Goal: Transaction & Acquisition: Book appointment/travel/reservation

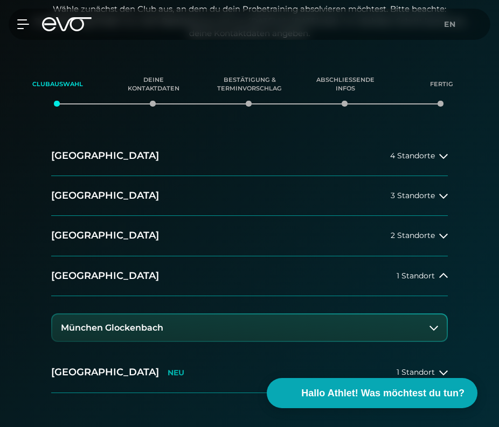
scroll to position [148, 0]
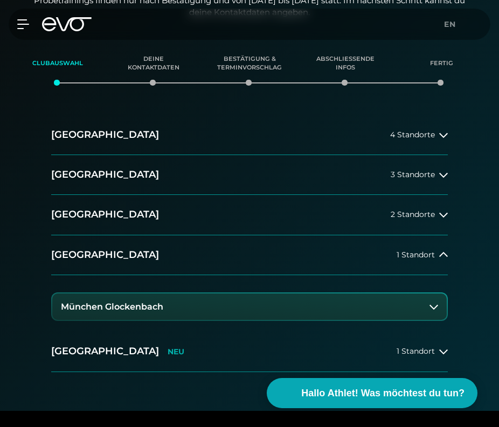
click at [152, 306] on h3 "München Glockenbach" at bounding box center [112, 307] width 102 height 10
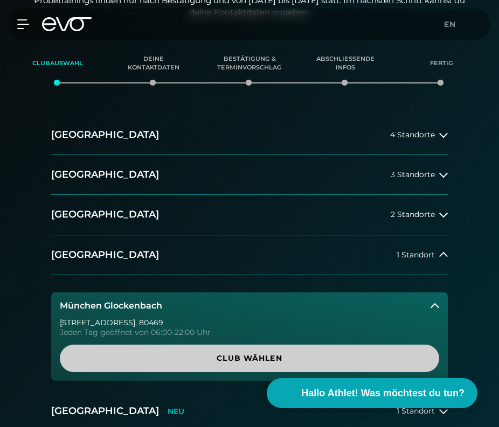
click at [206, 356] on span "Club wählen" at bounding box center [249, 358] width 353 height 11
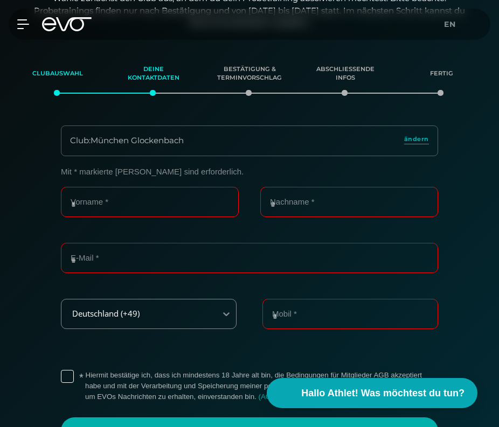
scroll to position [137, 0]
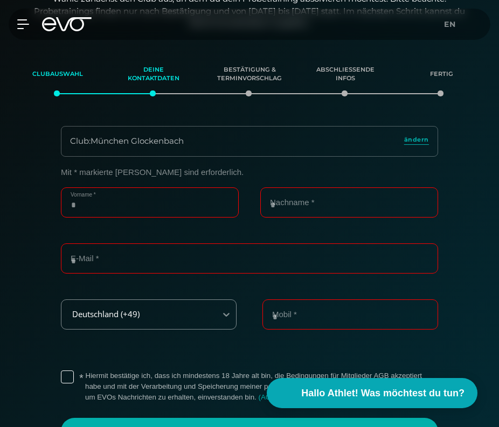
click at [184, 197] on input "Vorname *" at bounding box center [150, 202] width 178 height 30
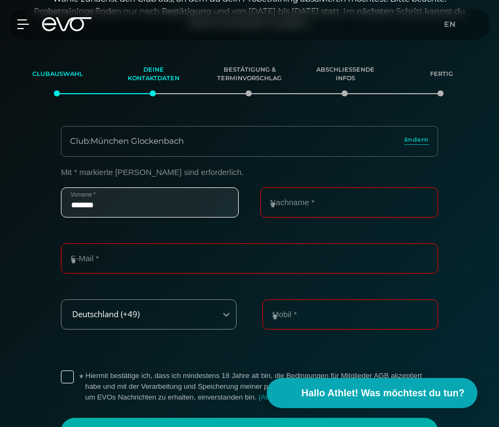
type input "*******"
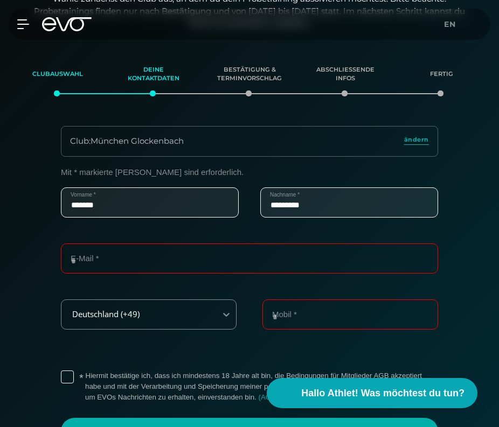
type input "*********"
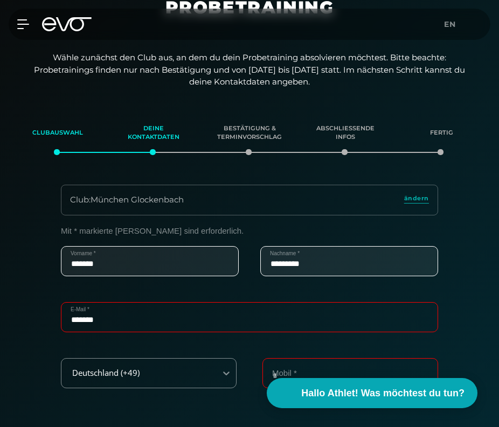
scroll to position [78, 0]
type input "*******"
click at [166, 135] on div "Deine Kontaktdaten" at bounding box center [153, 133] width 69 height 29
click at [22, 20] on icon at bounding box center [25, 24] width 15 height 9
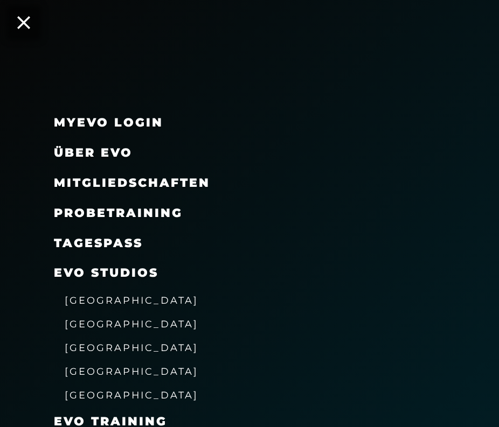
click at [79, 123] on link "MyEVO Login" at bounding box center [108, 122] width 109 height 15
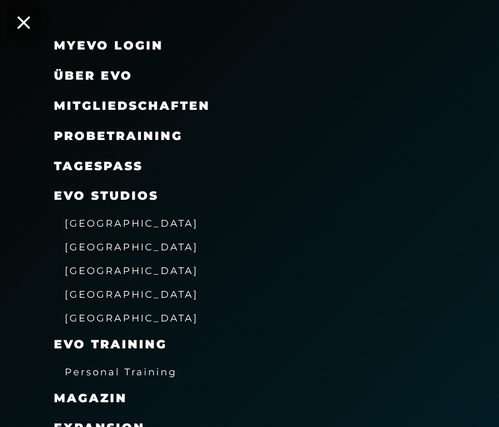
scroll to position [76, 0]
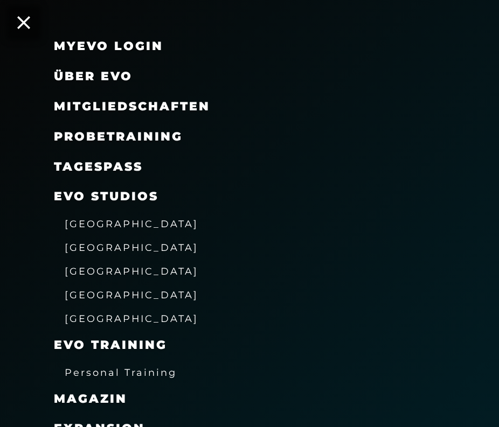
click at [137, 54] on div "MyEVO Login" at bounding box center [108, 46] width 109 height 17
click at [24, 24] on icon at bounding box center [24, 23] width 14 height 14
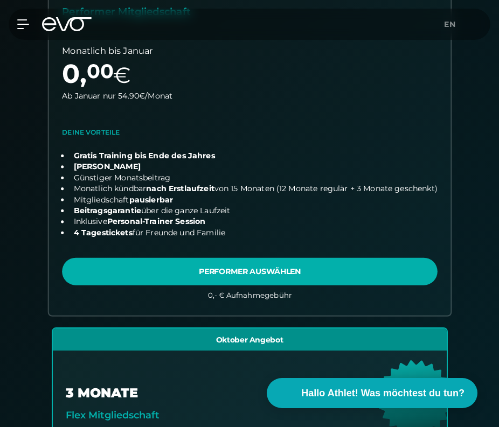
scroll to position [401, 0]
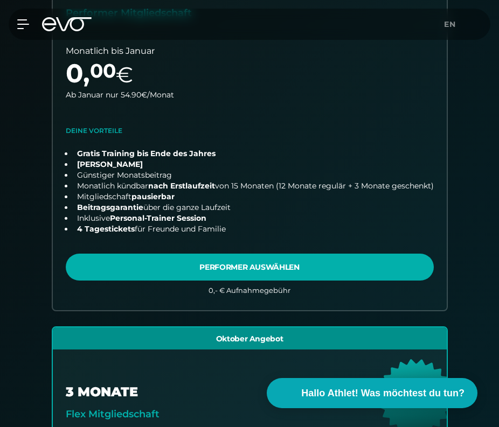
click at [33, 228] on div "15 MONATE Performer Mitgliedschaft Monatlich bis Januar 0 , 00 € Ab Januar nur …" at bounding box center [249, 337] width 499 height 781
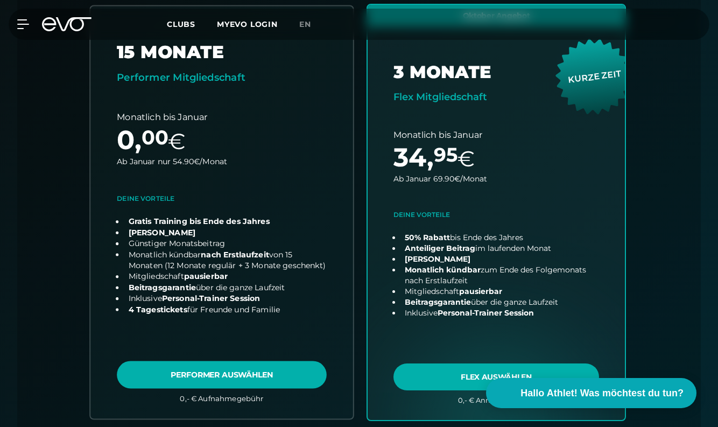
scroll to position [434, 0]
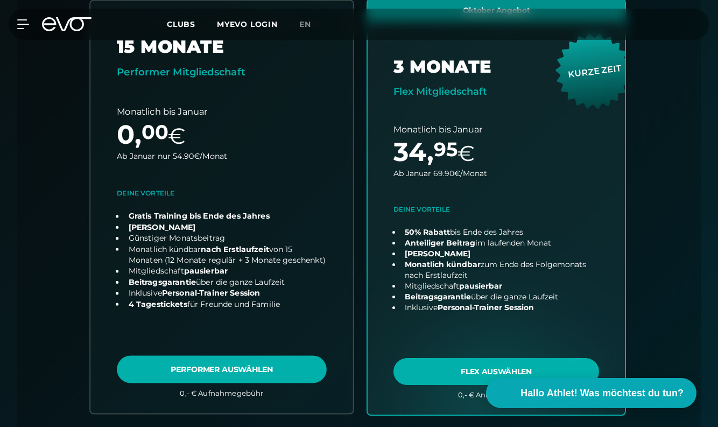
click at [267, 184] on link "choose plan" at bounding box center [221, 207] width 263 height 412
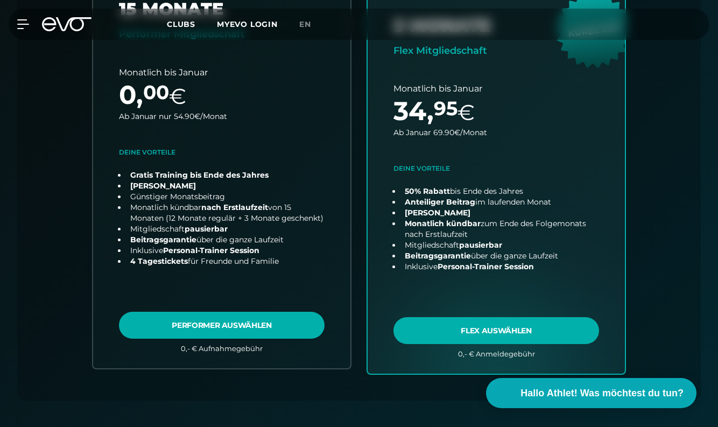
scroll to position [452, 0]
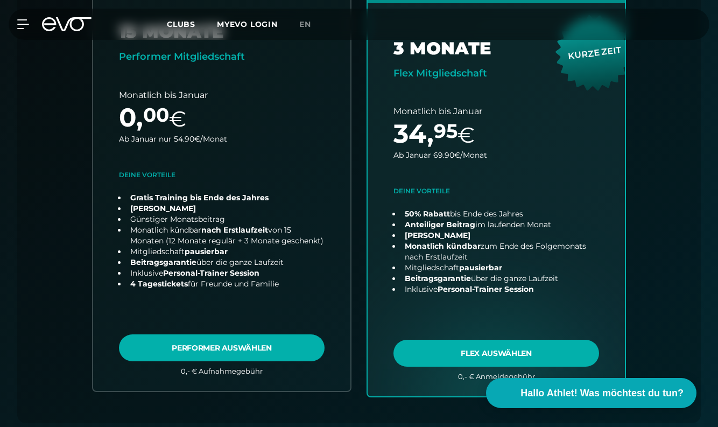
click at [498, 195] on div "Club : [STREET_ADDRESS] 15 MONATE Performer Mitgliedschaft Monatlich bis Januar…" at bounding box center [359, 172] width 632 height 502
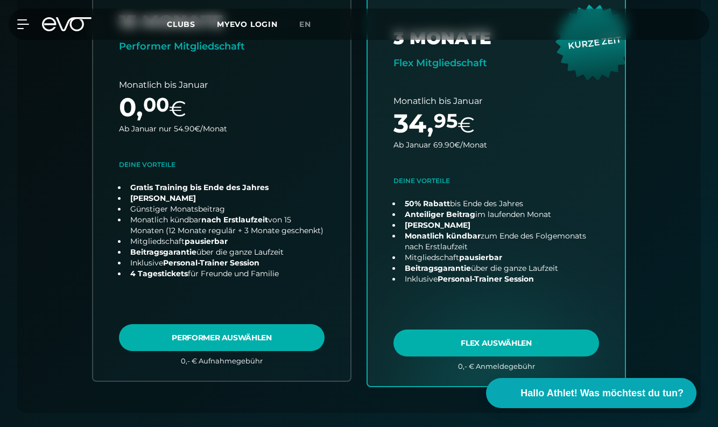
scroll to position [465, 0]
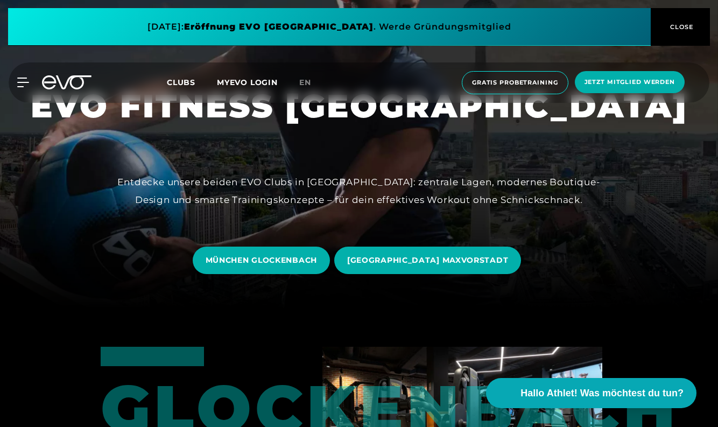
scroll to position [89, 0]
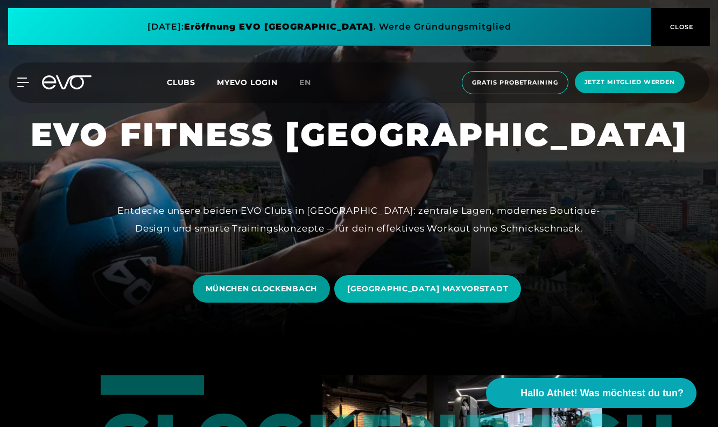
click at [304, 299] on span "MÜNCHEN GLOCKENBACH" at bounding box center [261, 288] width 137 height 27
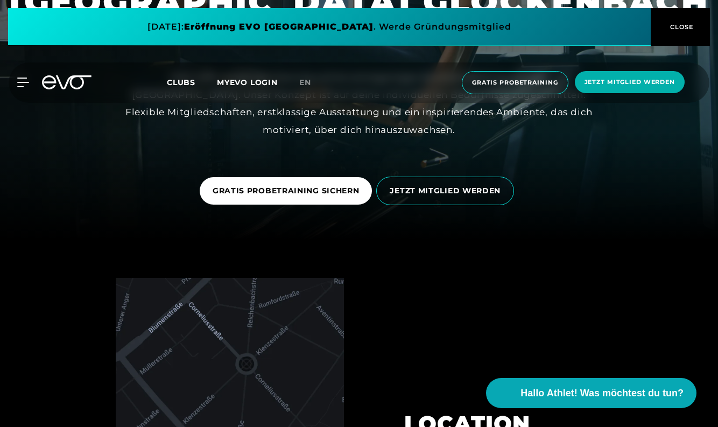
scroll to position [186, 0]
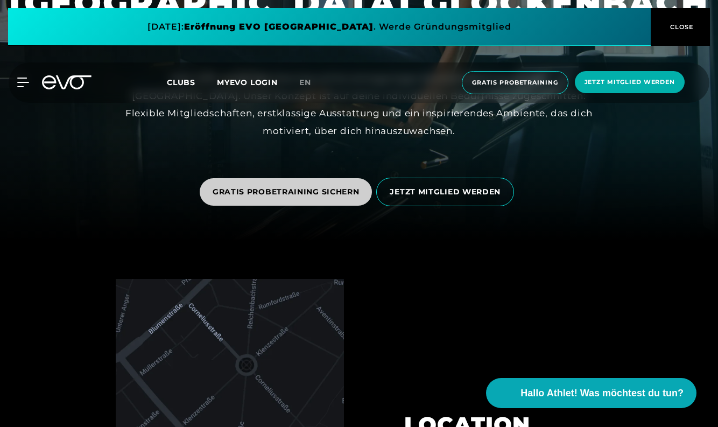
click at [314, 203] on span "GRATIS PROBETRAINING SICHERN" at bounding box center [286, 191] width 173 height 27
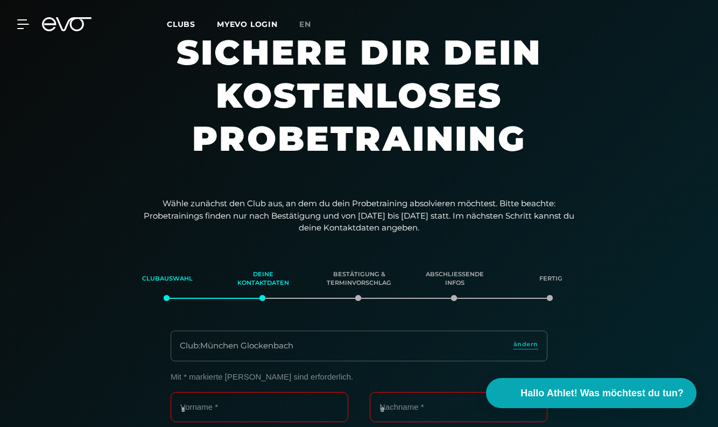
scroll to position [23, 0]
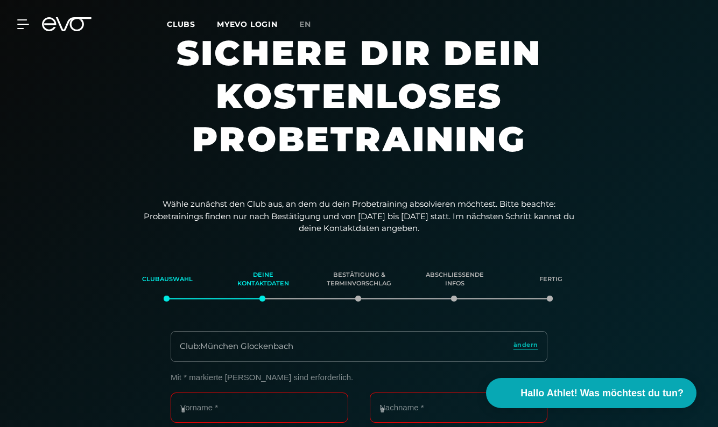
click at [311, 207] on p "Wähle zunächst den Club aus, an dem du dein Probetraining absolvieren möchtest.…" at bounding box center [359, 216] width 431 height 37
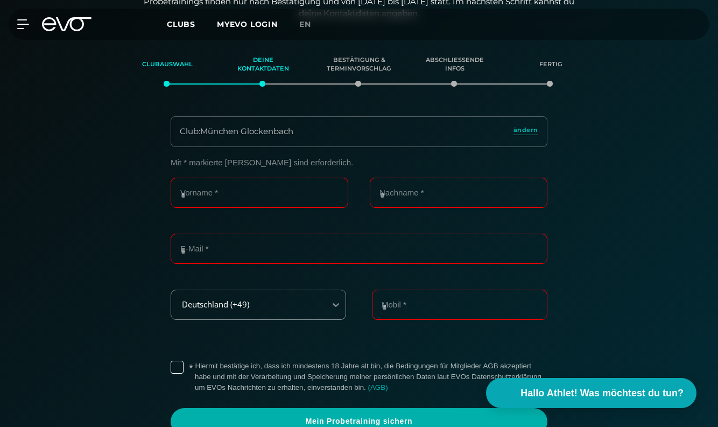
scroll to position [239, 0]
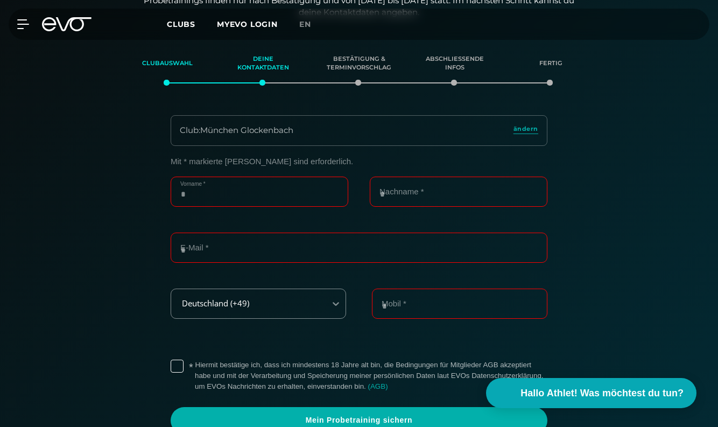
click at [295, 191] on input "Vorname *" at bounding box center [260, 192] width 178 height 30
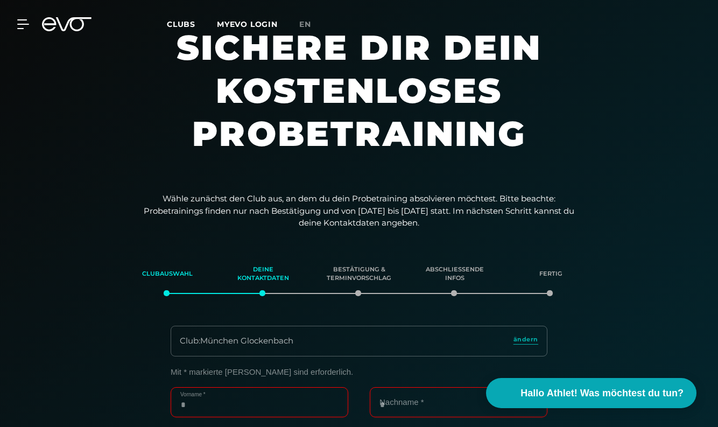
scroll to position [0, 0]
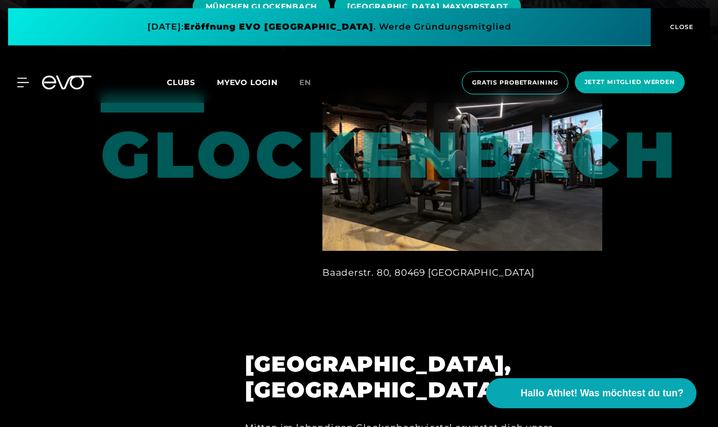
scroll to position [360, 0]
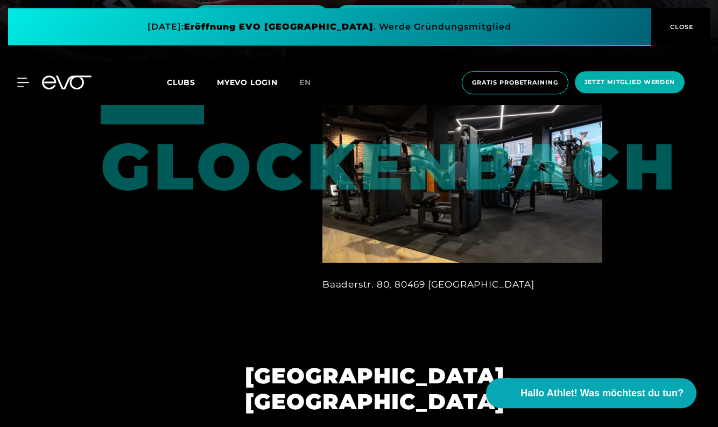
click at [178, 199] on div "Glockenbach" at bounding box center [140, 152] width 78 height 94
